Goal: Task Accomplishment & Management: Manage account settings

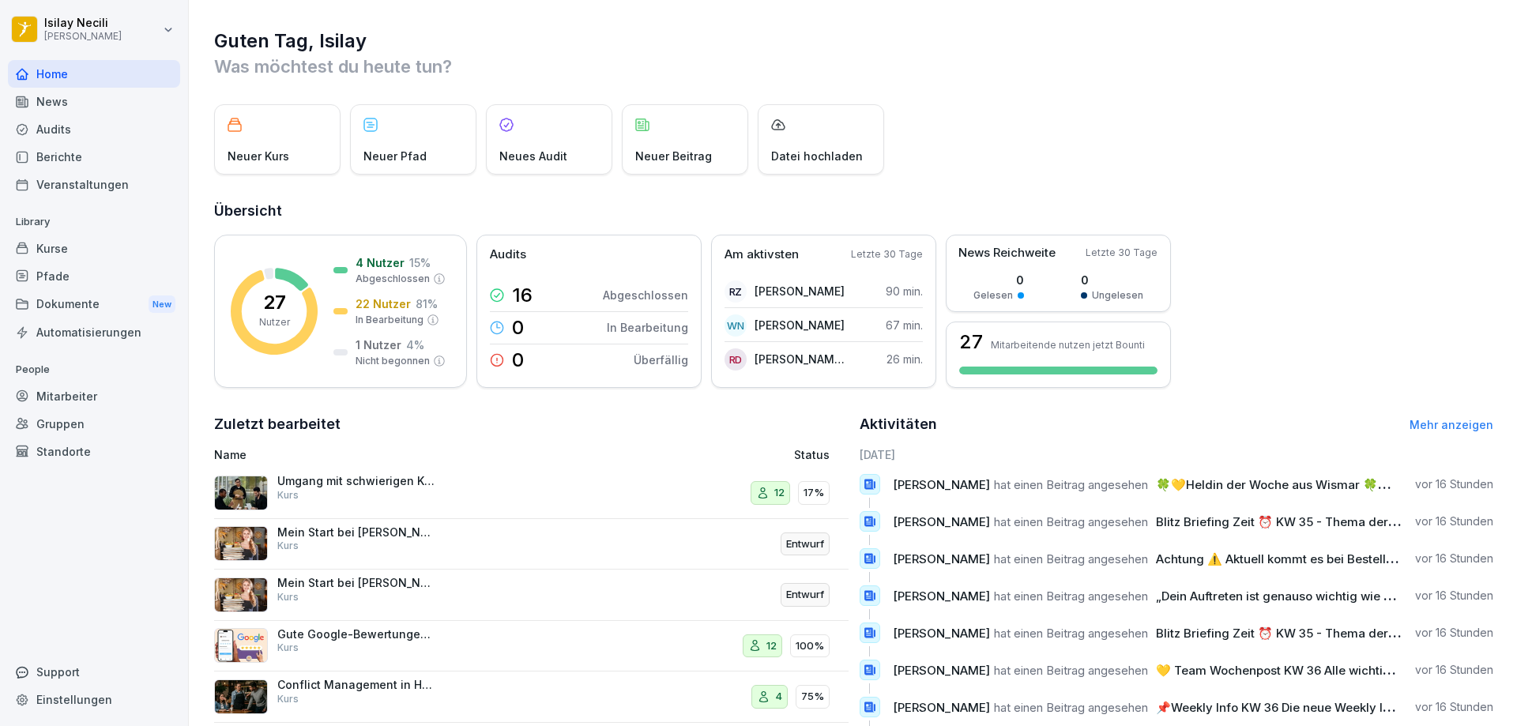
click at [1428, 421] on link "Mehr anzeigen" at bounding box center [1451, 424] width 84 height 13
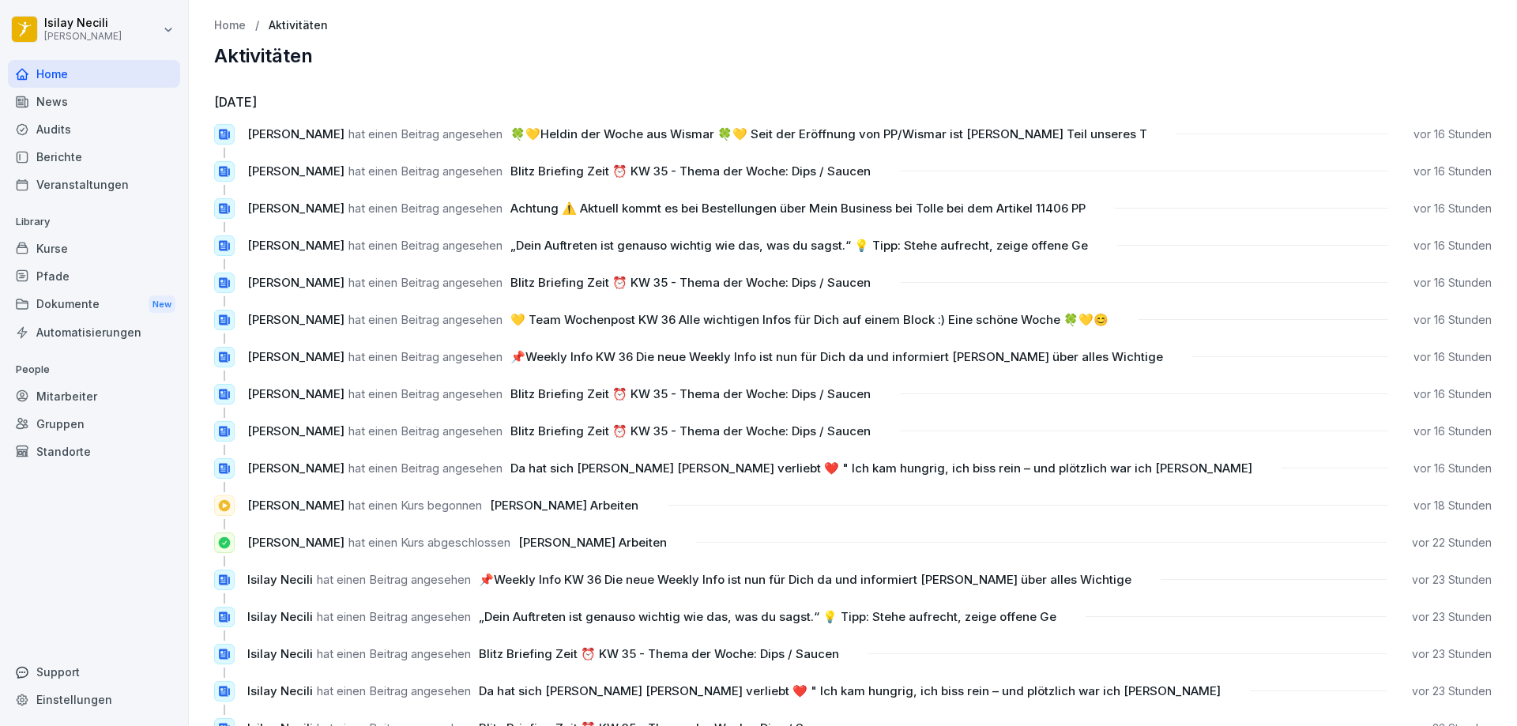
click at [35, 84] on div "Home" at bounding box center [94, 74] width 172 height 28
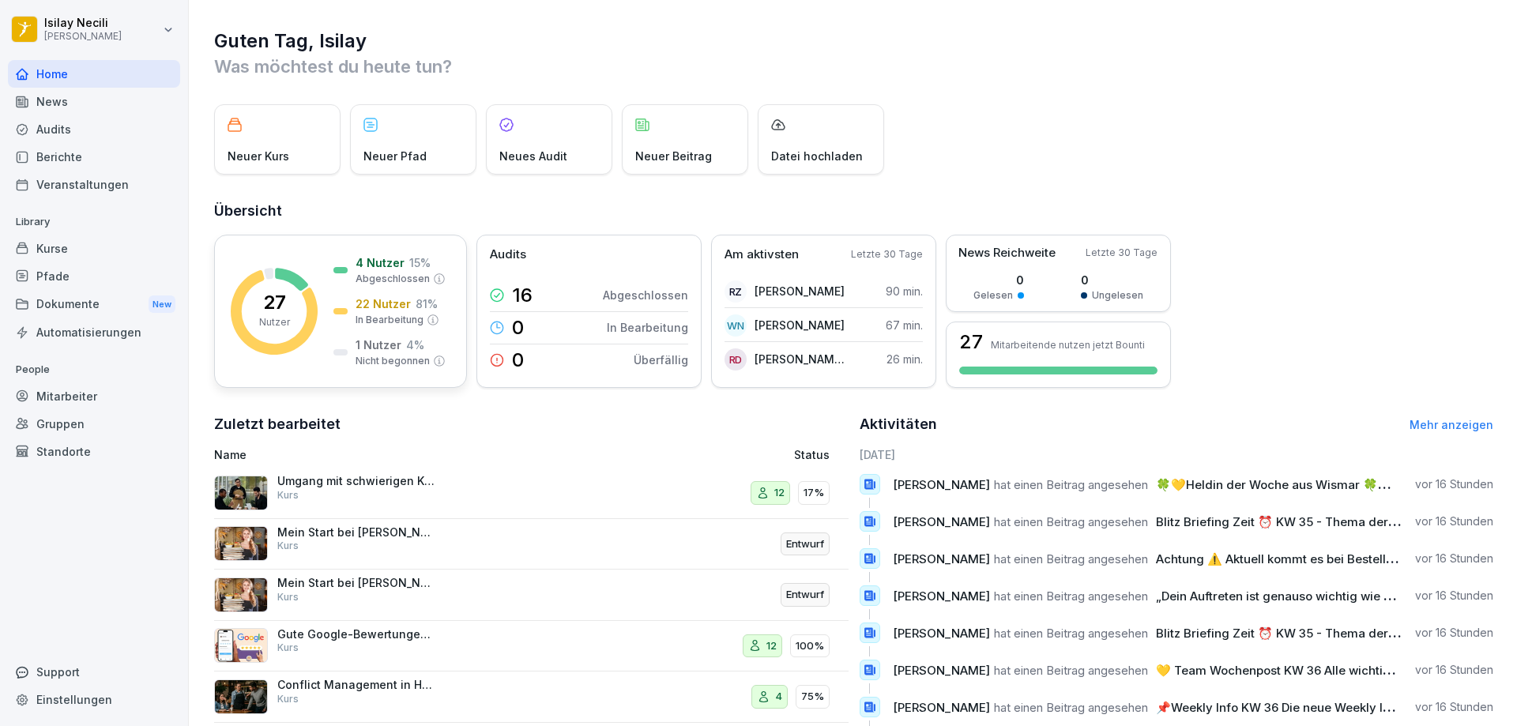
click at [298, 300] on rect at bounding box center [274, 311] width 87 height 87
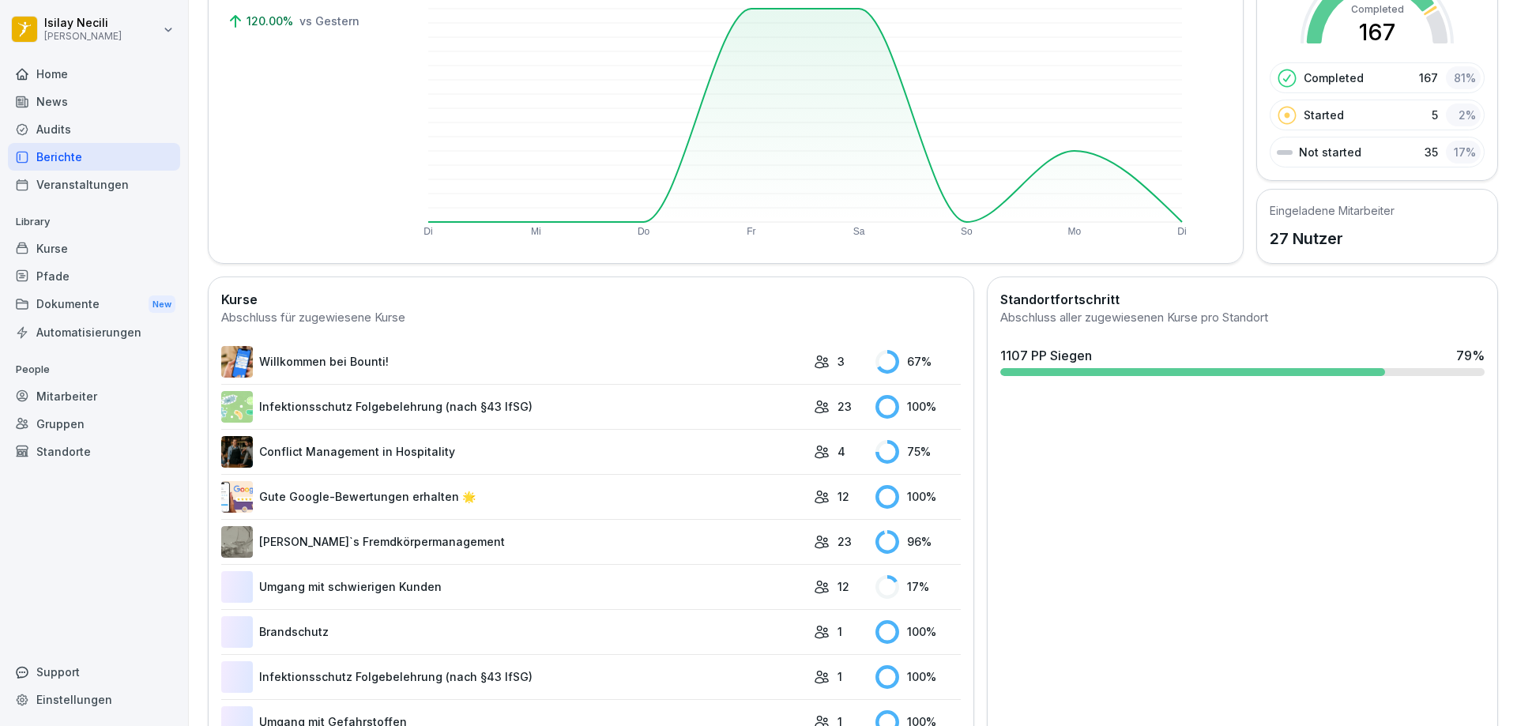
scroll to position [237, 0]
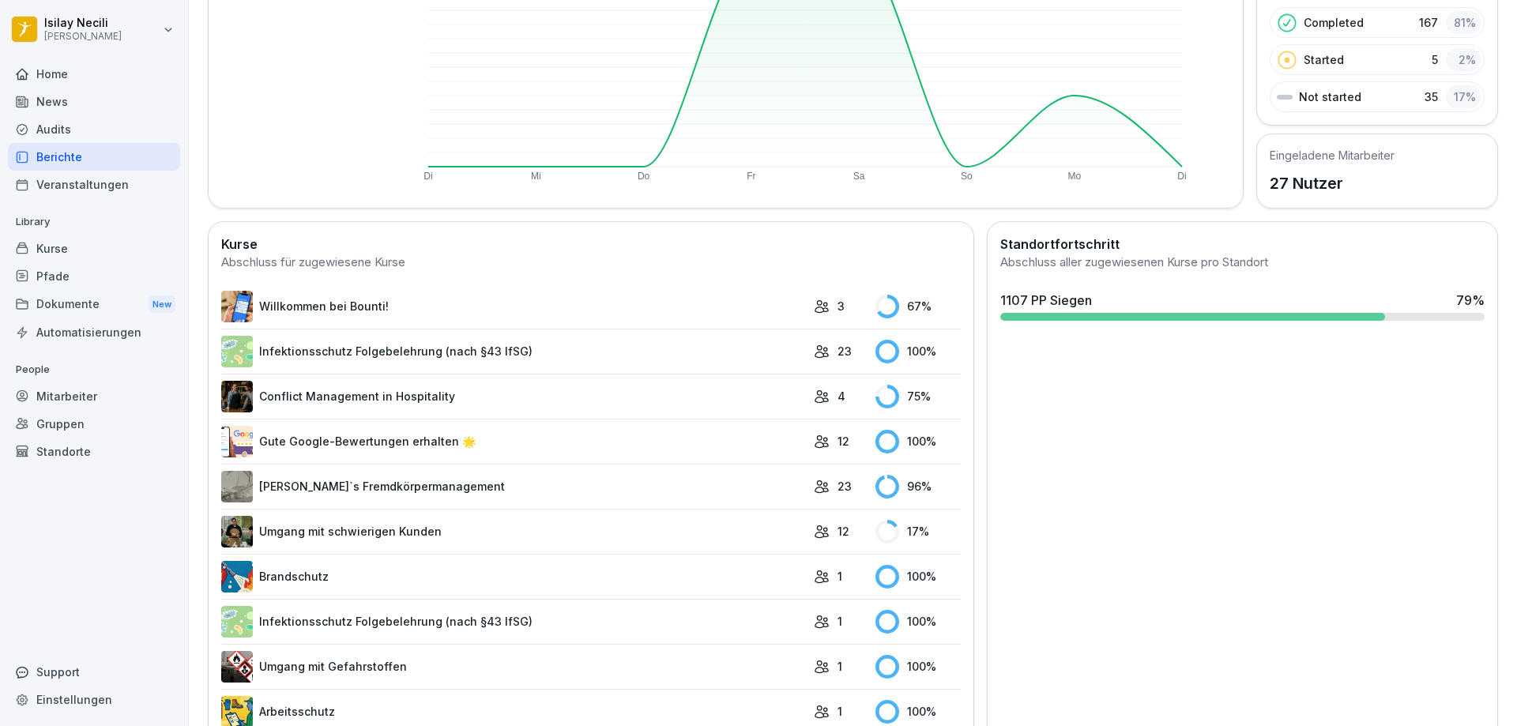
click at [817, 310] on icon at bounding box center [821, 306] width 13 height 12
click at [376, 302] on link "Willkommen bei Bounti!" at bounding box center [513, 307] width 585 height 32
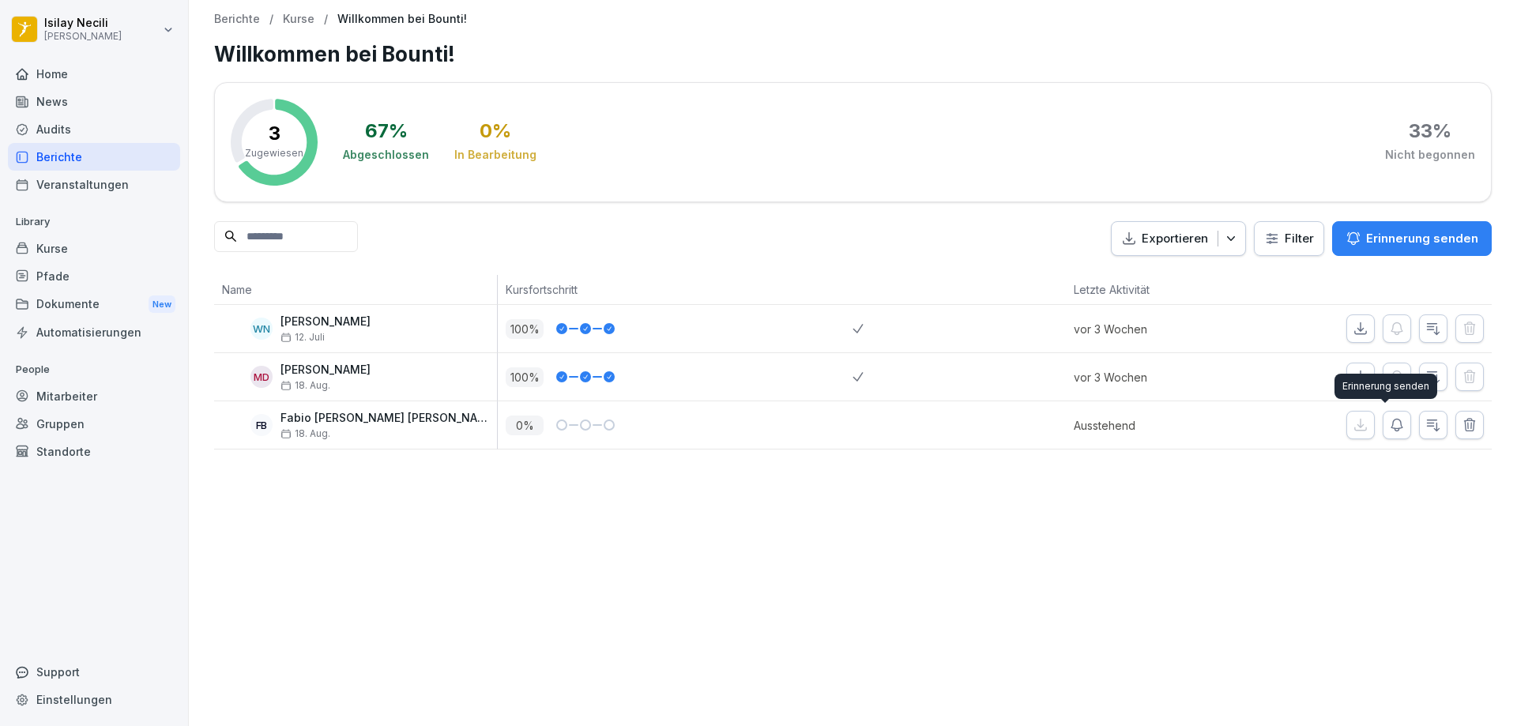
click at [1389, 423] on icon "button" at bounding box center [1397, 425] width 16 height 16
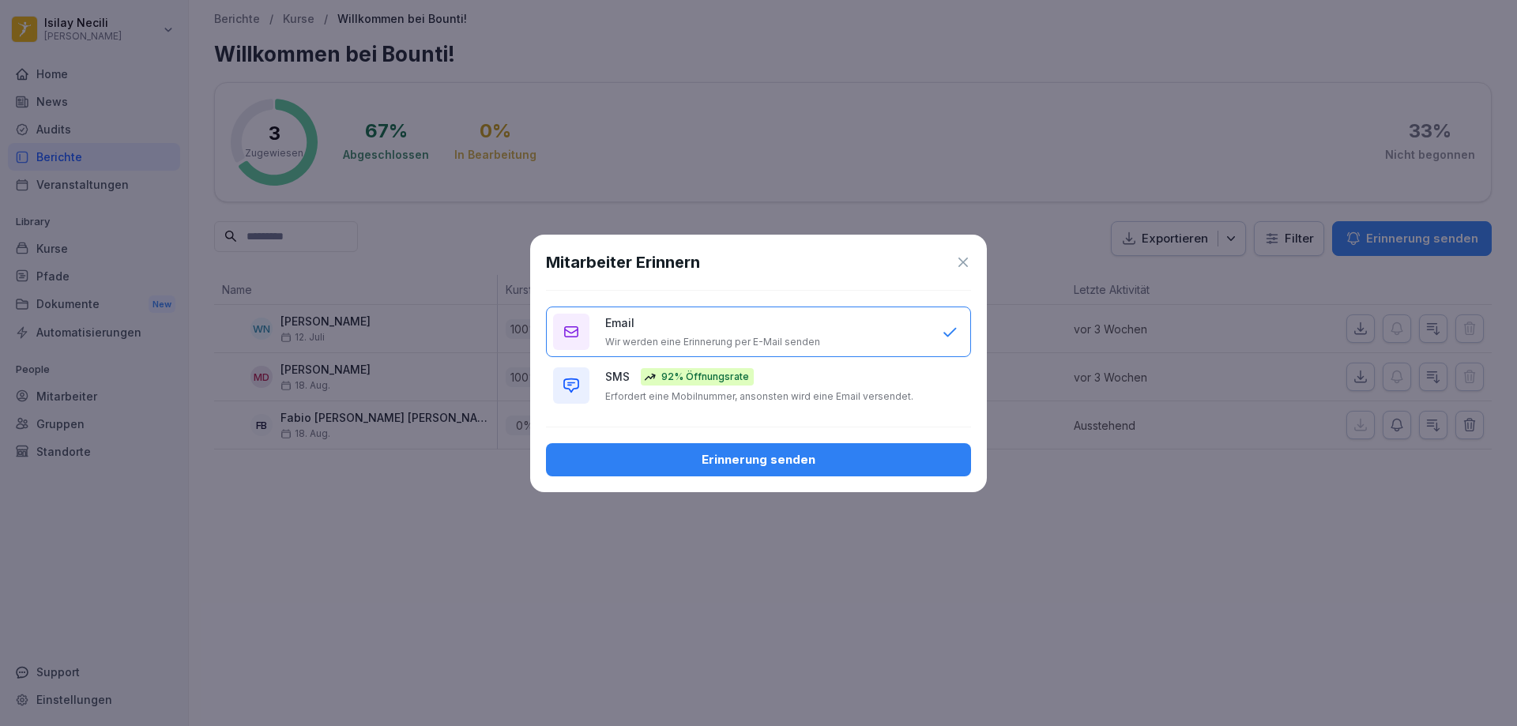
click at [810, 459] on div "Erinnerung senden" at bounding box center [758, 459] width 400 height 17
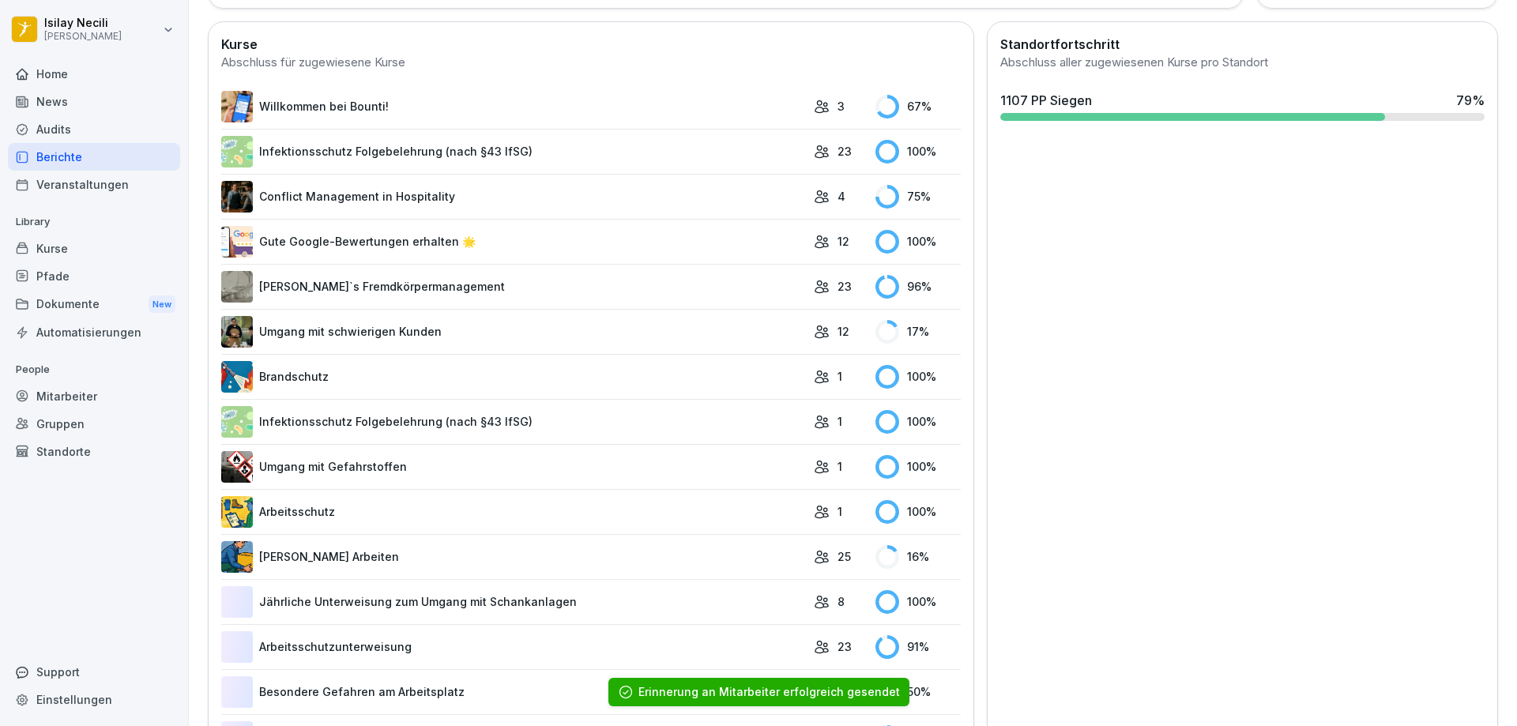
scroll to position [599, 0]
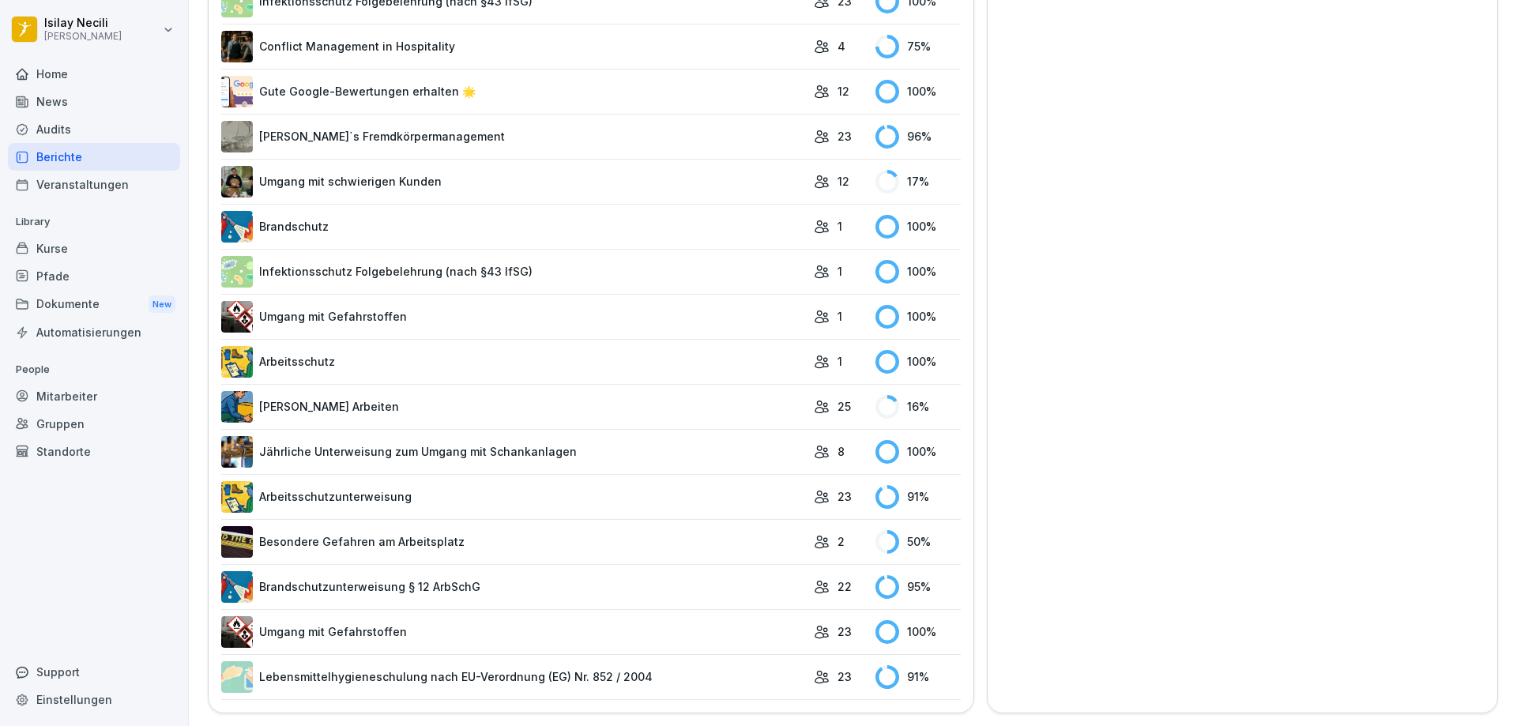
click at [327, 349] on link "Arbeitsschutz" at bounding box center [513, 362] width 585 height 32
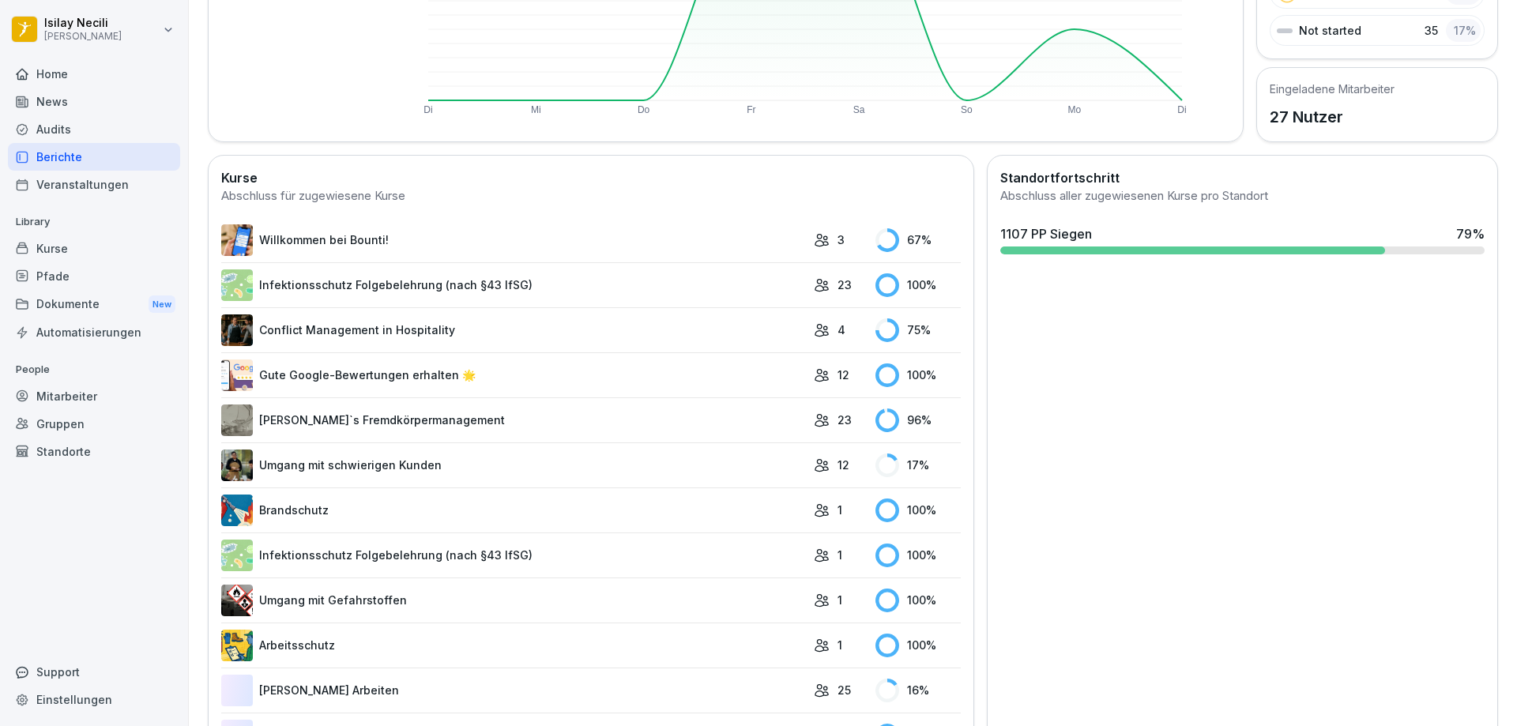
scroll to position [316, 0]
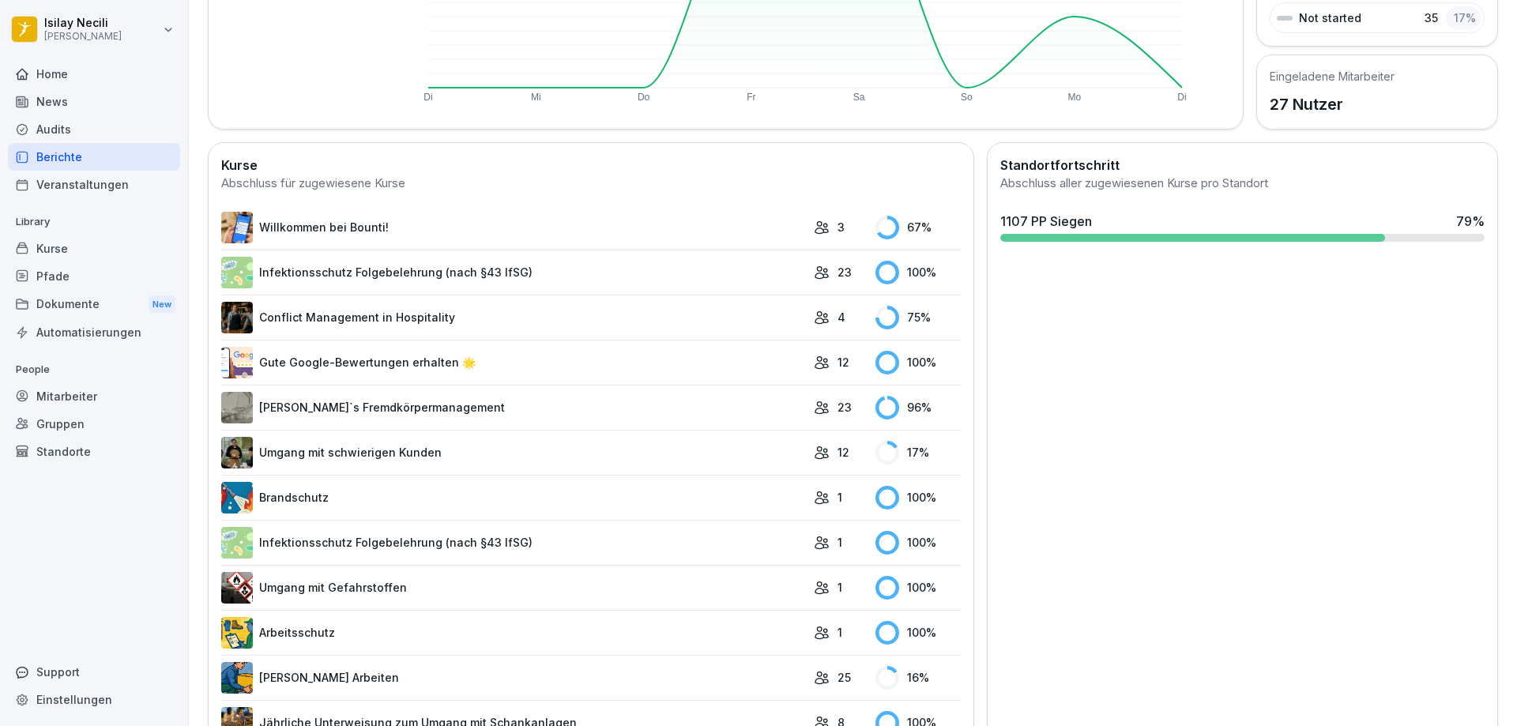
click at [887, 464] on rect at bounding box center [887, 453] width 24 height 24
click at [875, 443] on rect at bounding box center [887, 453] width 24 height 24
click at [401, 454] on link "Umgang mit schwierigen Kunden" at bounding box center [513, 453] width 585 height 32
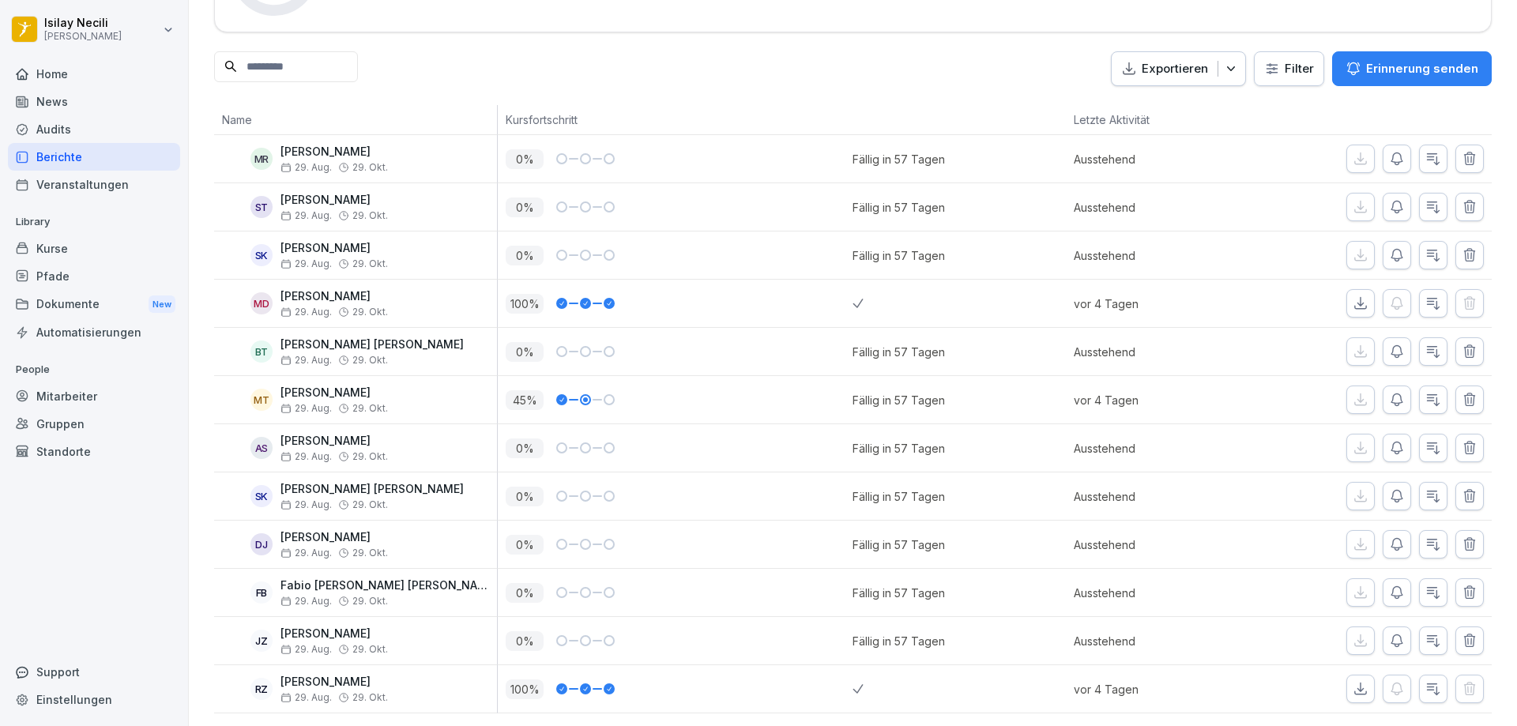
scroll to position [194, 0]
click at [1405, 60] on p "Erinnerung senden" at bounding box center [1422, 68] width 112 height 17
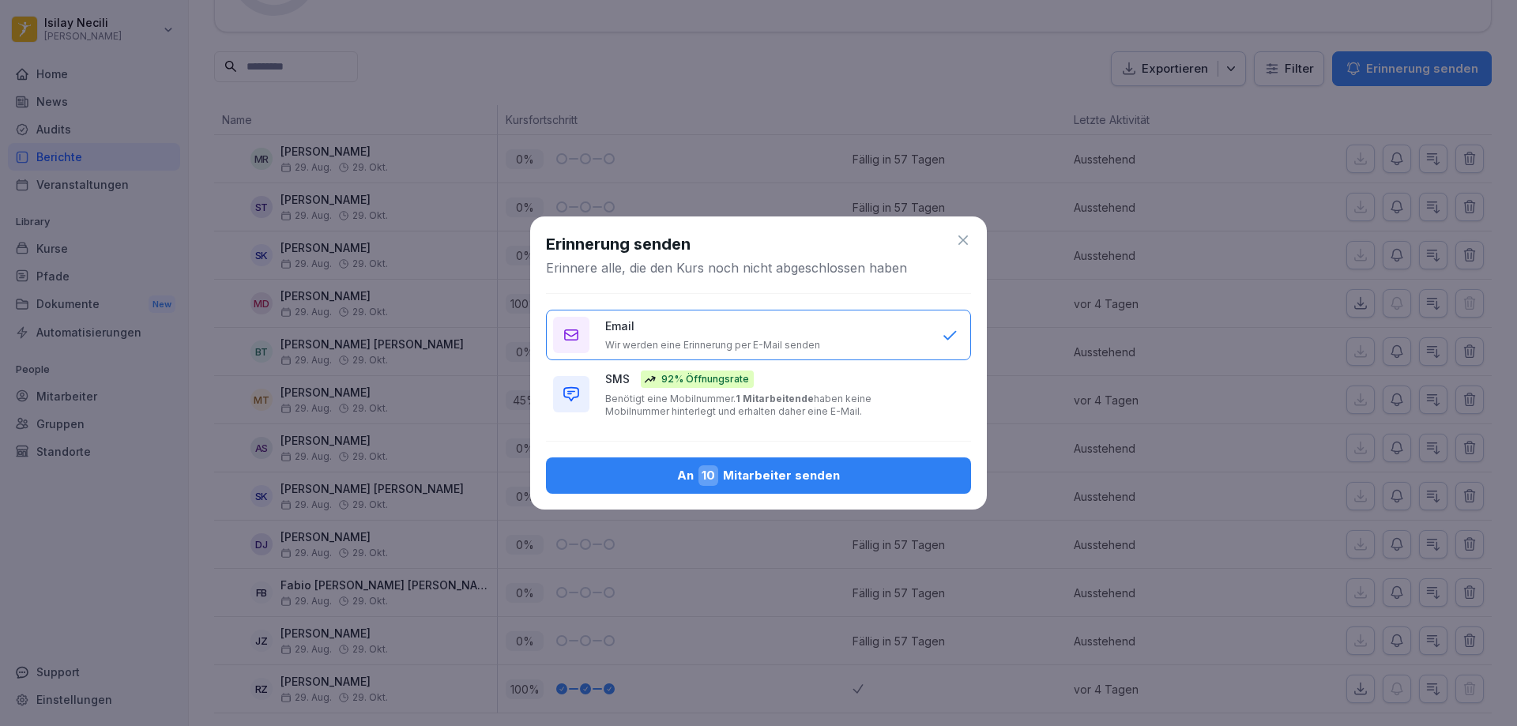
click at [758, 472] on div "An 10 Mitarbeiter senden" at bounding box center [758, 475] width 400 height 21
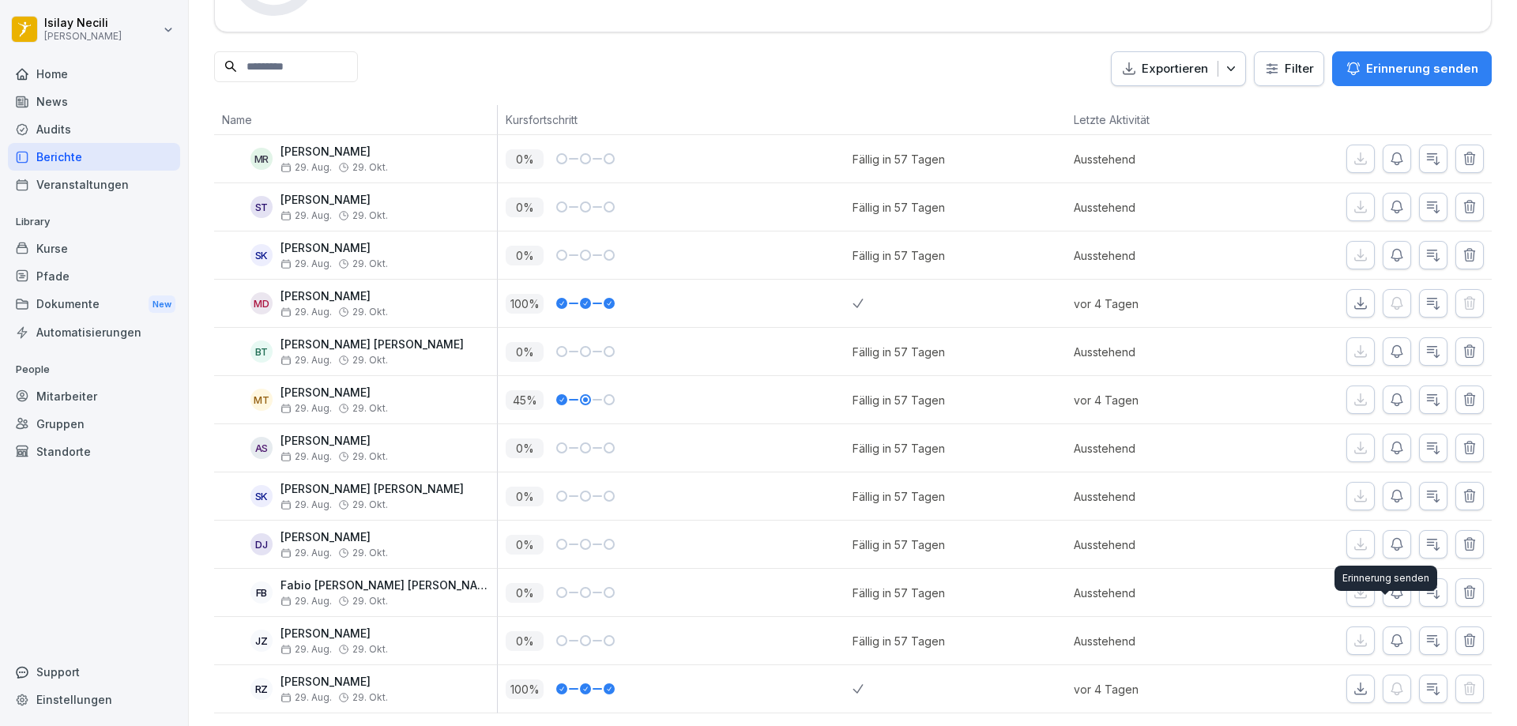
click at [1389, 633] on icon "button" at bounding box center [1397, 641] width 16 height 16
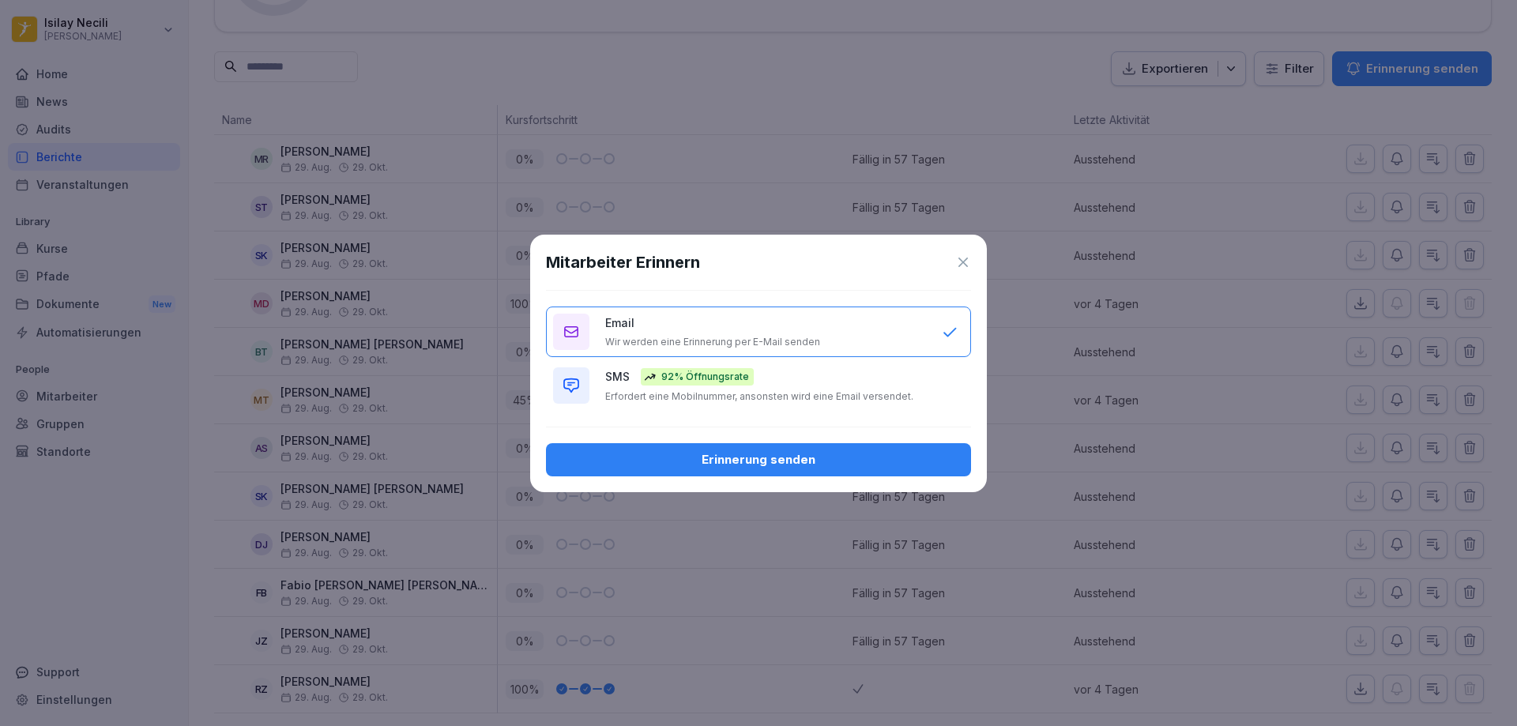
click at [931, 458] on div "Erinnerung senden" at bounding box center [758, 459] width 400 height 17
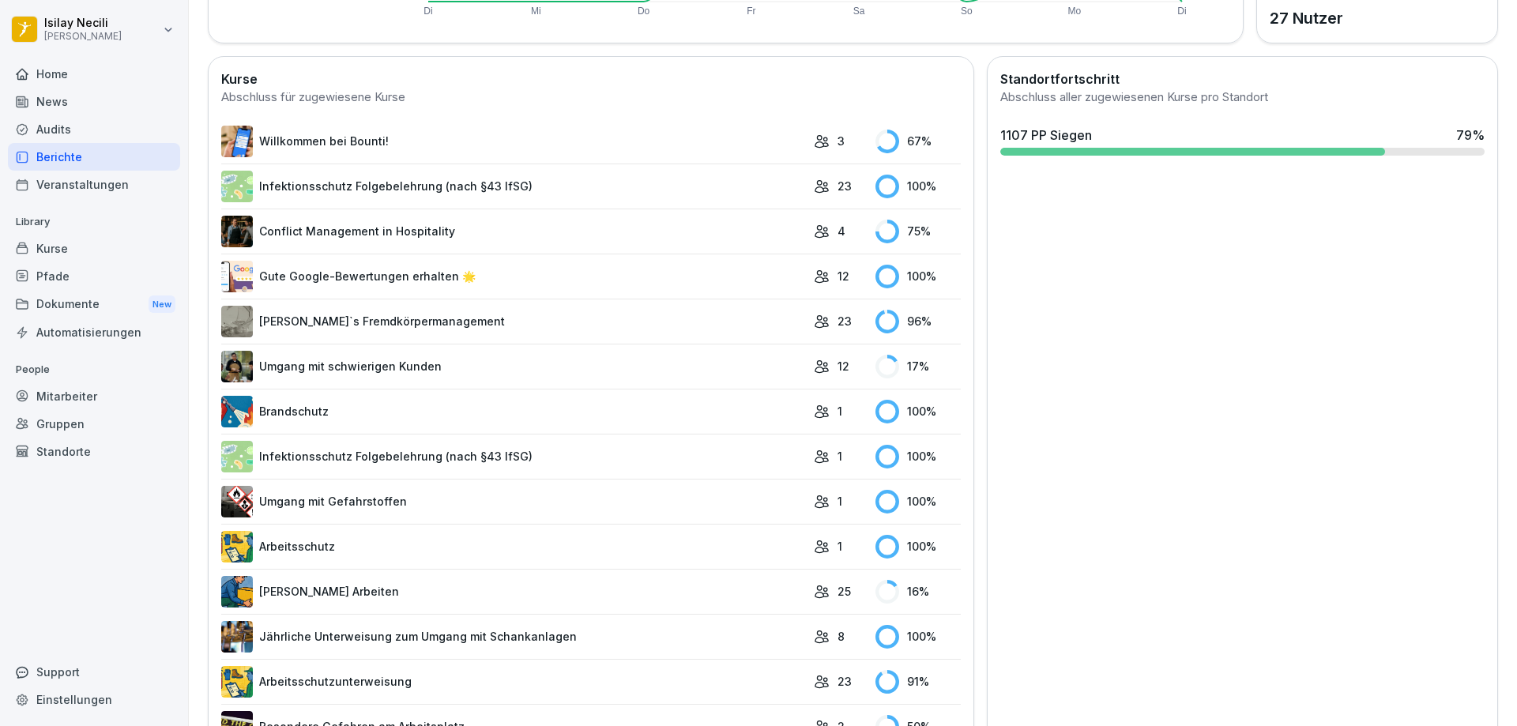
scroll to position [431, 0]
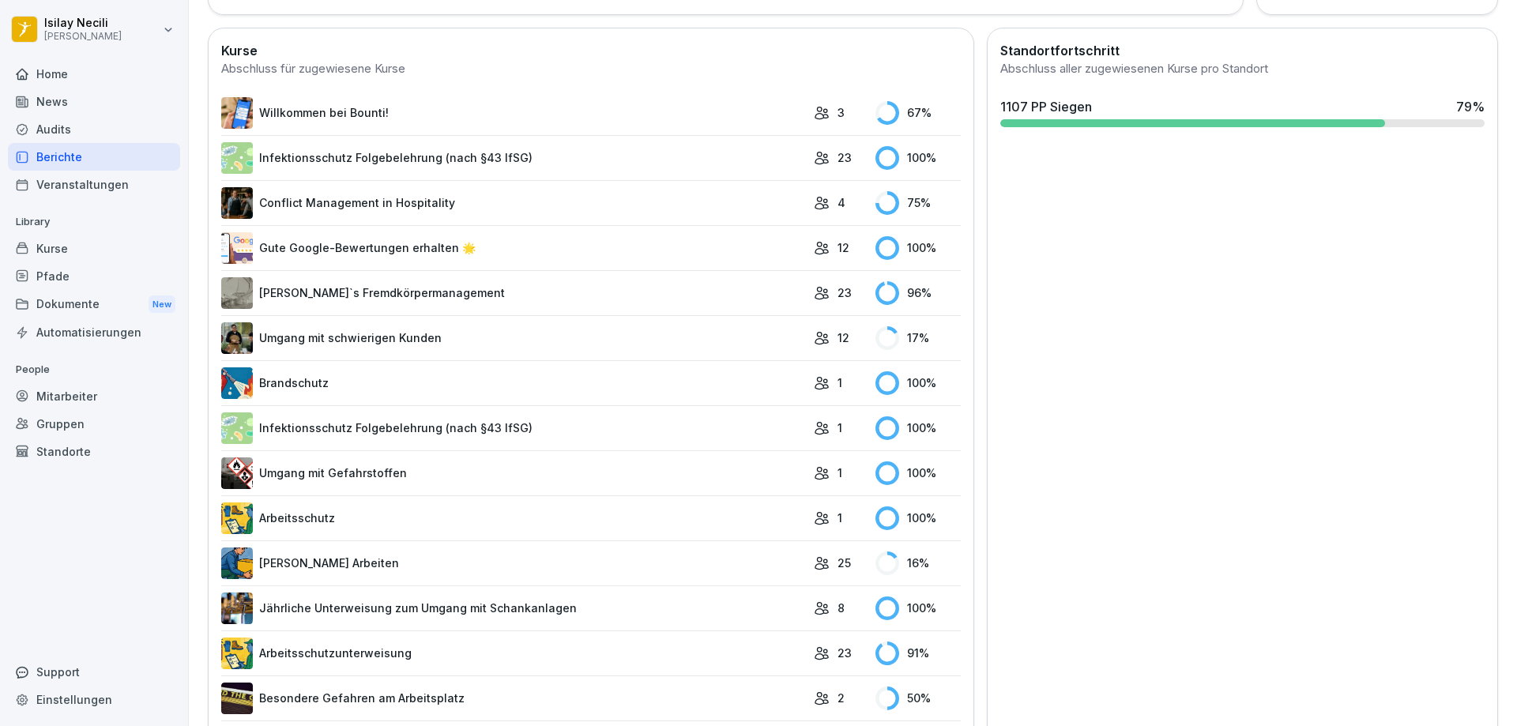
click at [882, 567] on rect at bounding box center [887, 563] width 24 height 24
click at [314, 562] on link "[PERSON_NAME] Arbeiten" at bounding box center [513, 563] width 585 height 32
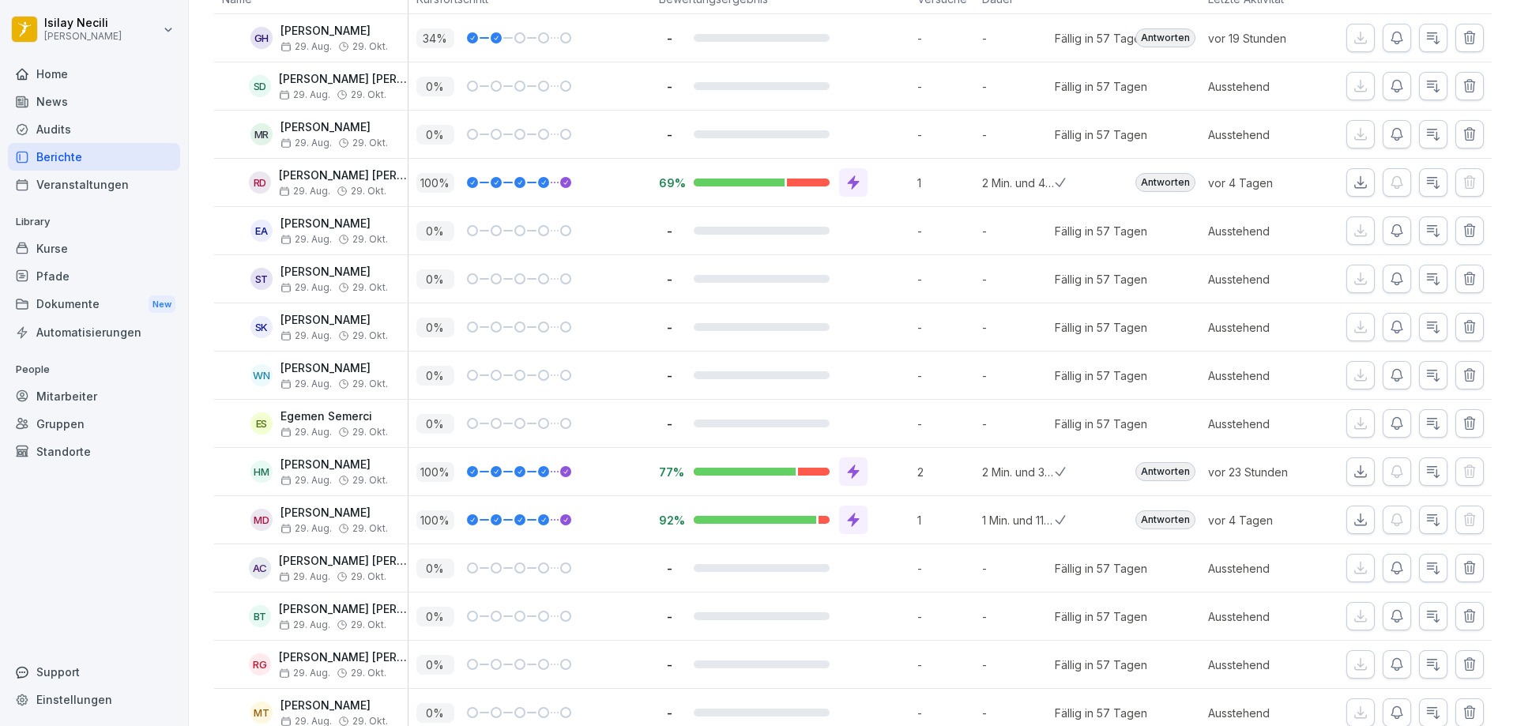
scroll to position [109, 0]
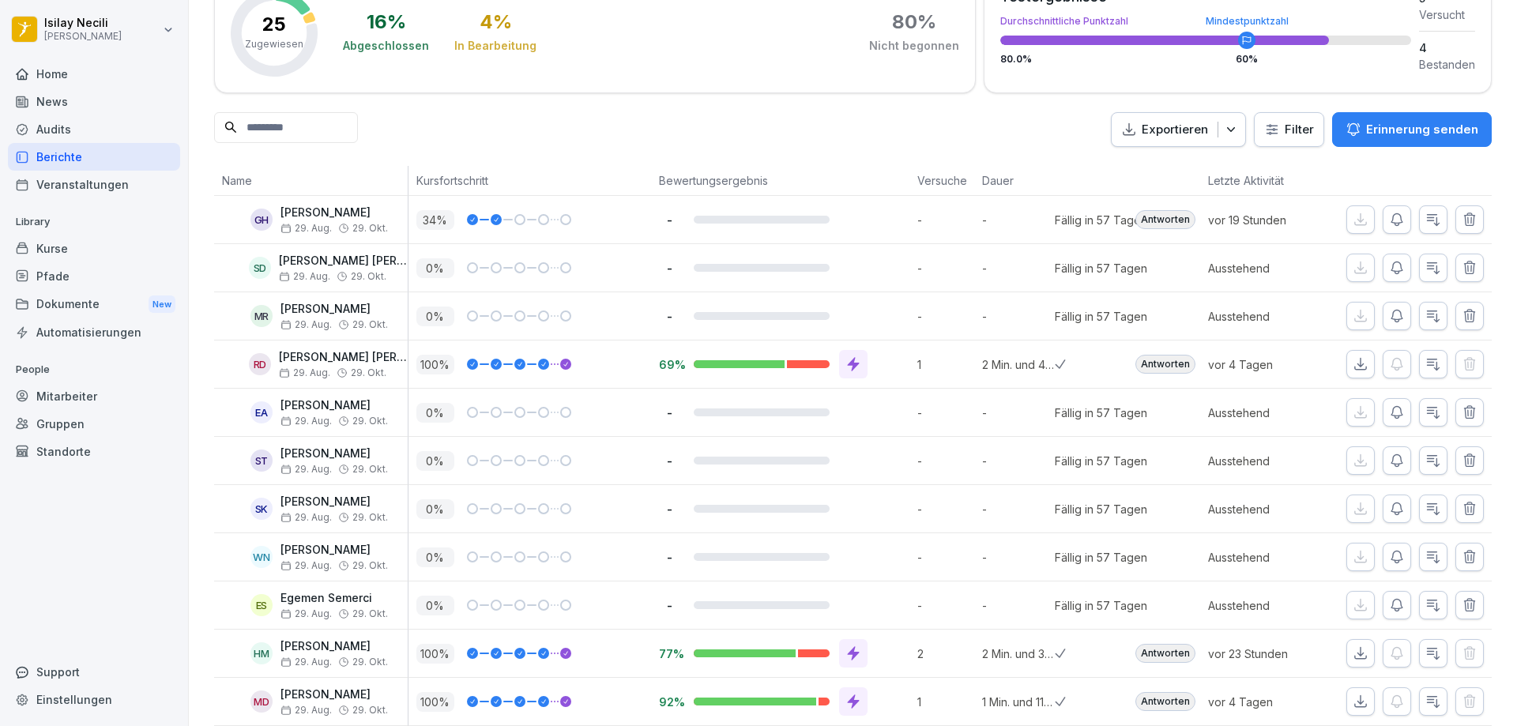
click at [1453, 123] on p "Erinnerung senden" at bounding box center [1422, 129] width 112 height 17
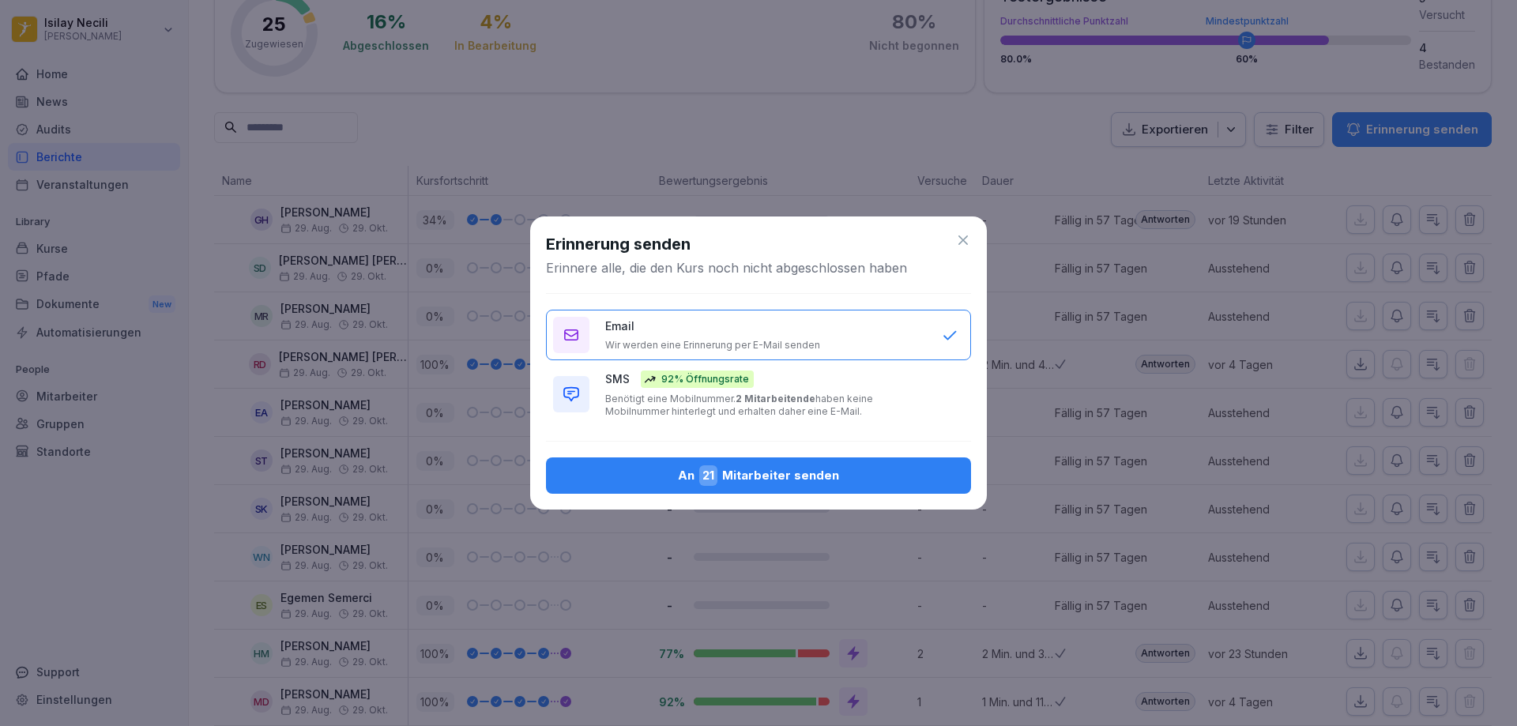
click at [711, 461] on button "An 21 Mitarbeiter senden" at bounding box center [758, 475] width 425 height 36
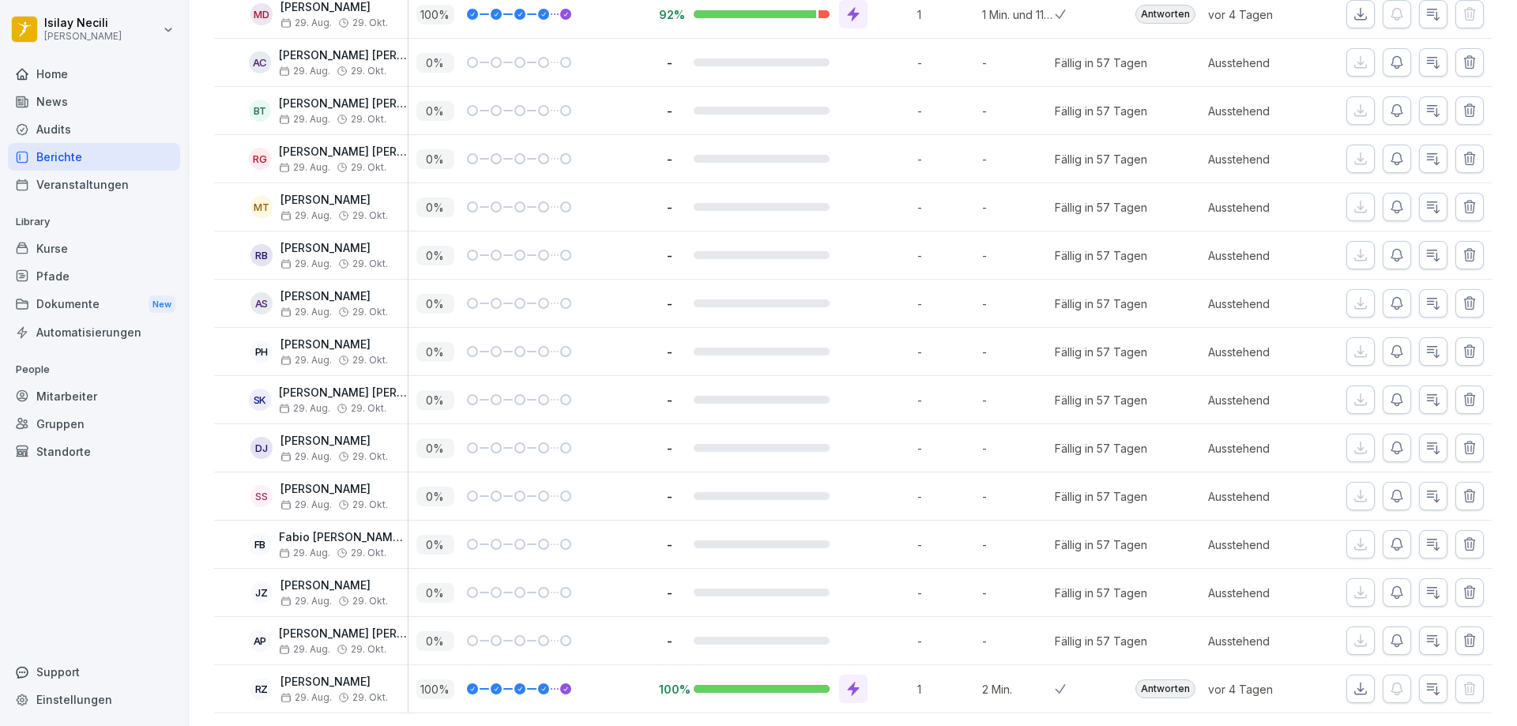
scroll to position [425, 0]
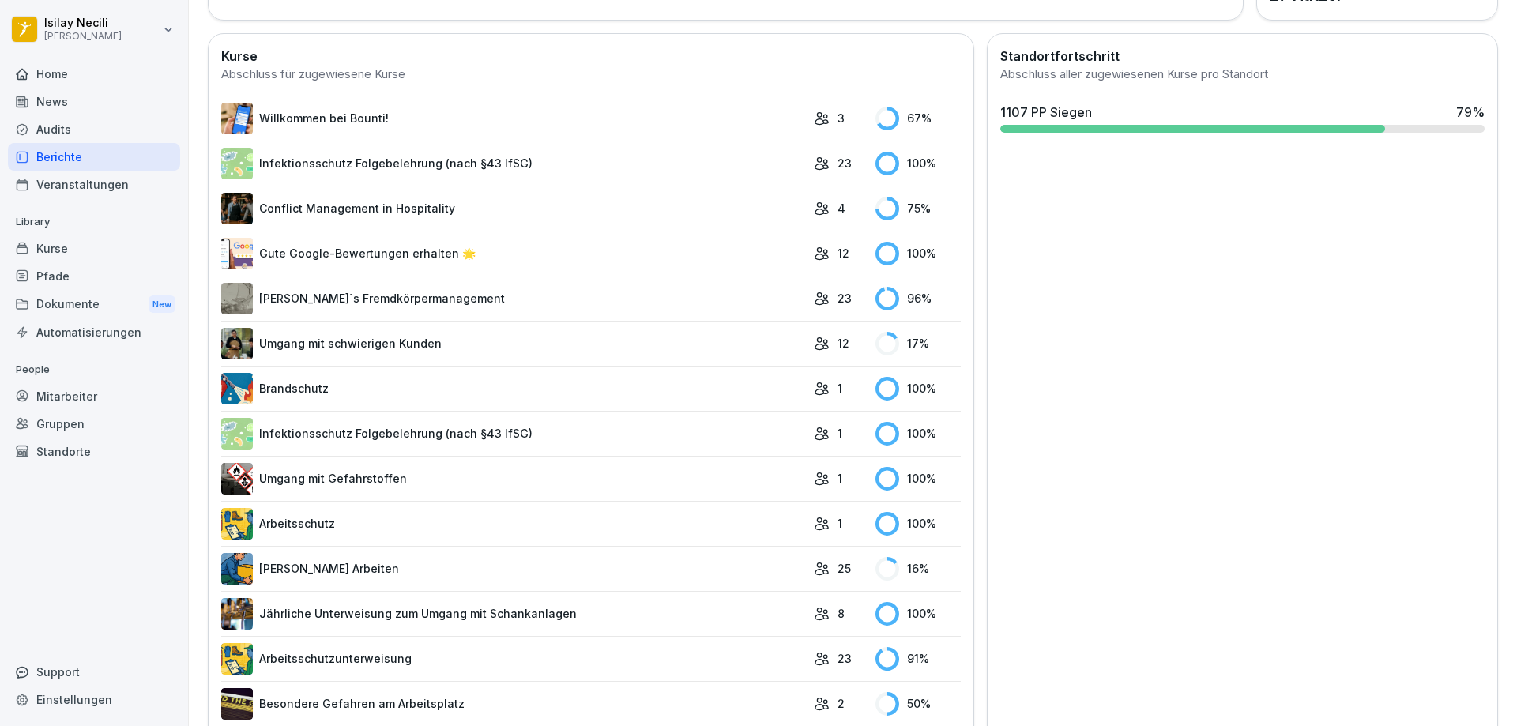
click at [352, 391] on link "Brandschutz" at bounding box center [513, 389] width 585 height 32
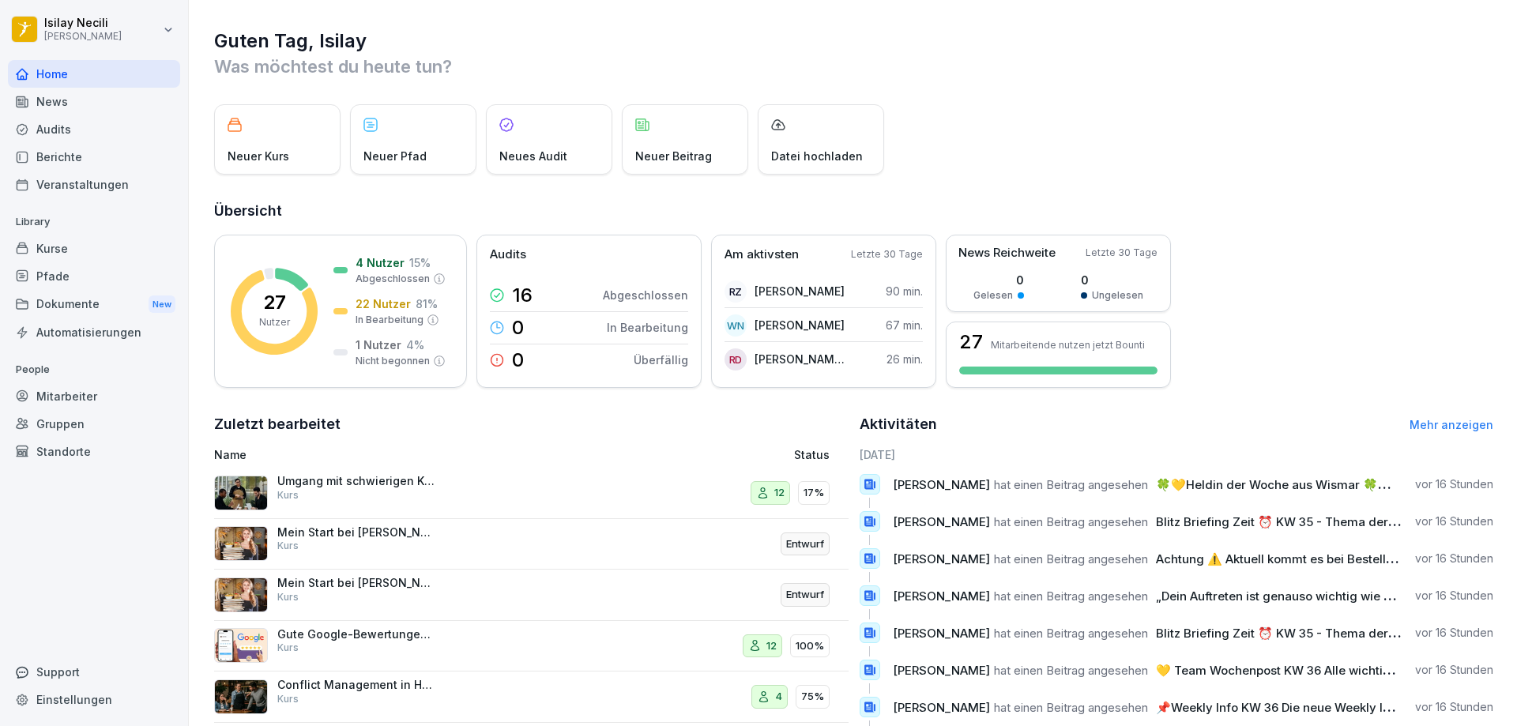
scroll to position [81, 0]
